Goal: Find contact information: Find contact information

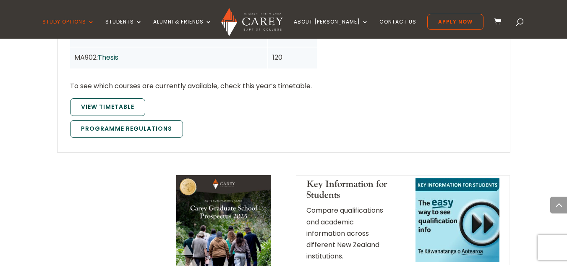
scroll to position [930, 0]
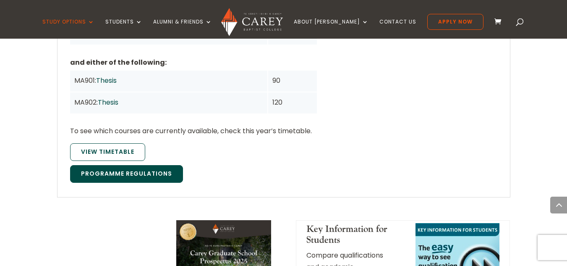
click at [159, 165] on link "Programme Regulations" at bounding box center [126, 174] width 113 height 18
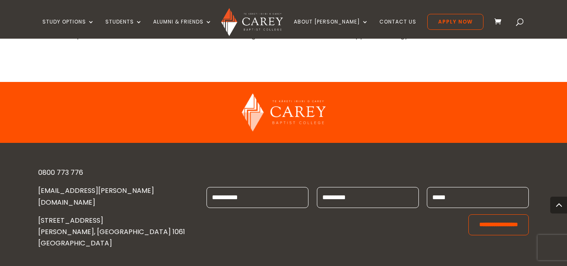
scroll to position [1558, 0]
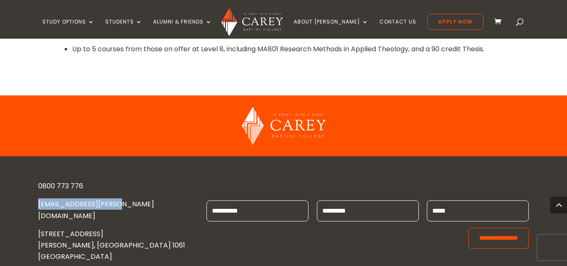
drag, startPoint x: 130, startPoint y: 204, endPoint x: 29, endPoint y: 201, distance: 102.0
click at [29, 201] on div "0800 773 776 [EMAIL_ADDRESS][PERSON_NAME][DOMAIN_NAME] [STREET_ADDRESS][PERSON_…" at bounding box center [283, 221] width 567 height 130
copy link "[EMAIL_ADDRESS][PERSON_NAME][DOMAIN_NAME]"
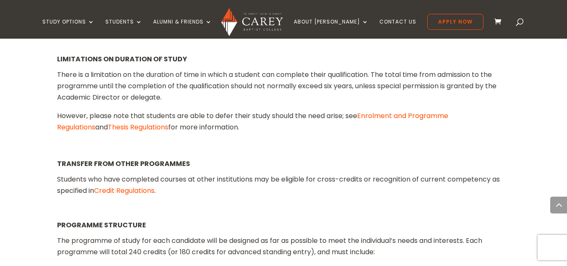
scroll to position [1013, 0]
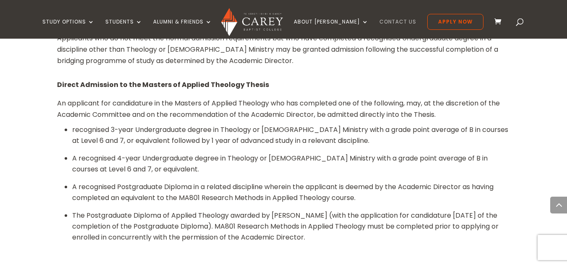
click at [380, 22] on link "Contact Us" at bounding box center [397, 29] width 37 height 20
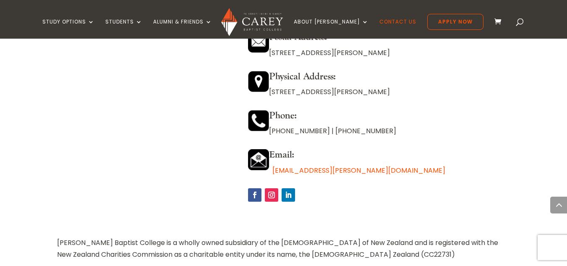
scroll to position [881, 0]
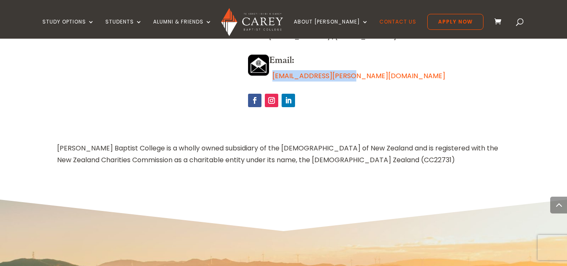
drag, startPoint x: 355, startPoint y: 76, endPoint x: 273, endPoint y: 78, distance: 82.7
click at [273, 78] on p "enquiries@carey.ac.nz" at bounding box center [379, 75] width 262 height 11
copy link "enquiries@carey.ac.nz"
